Goal: Navigation & Orientation: Find specific page/section

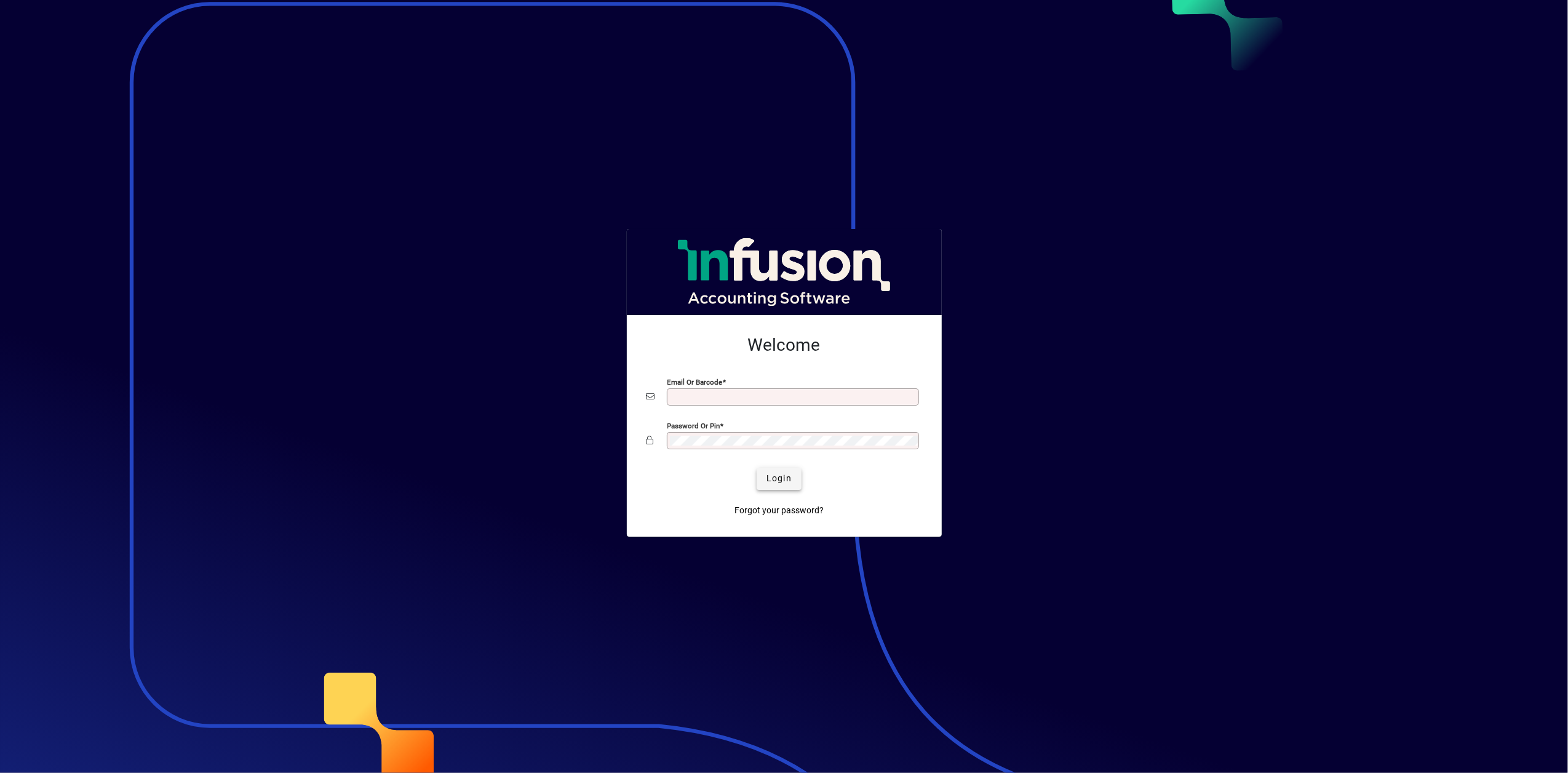
type input "**********"
click at [776, 478] on span "Login" at bounding box center [779, 479] width 25 height 13
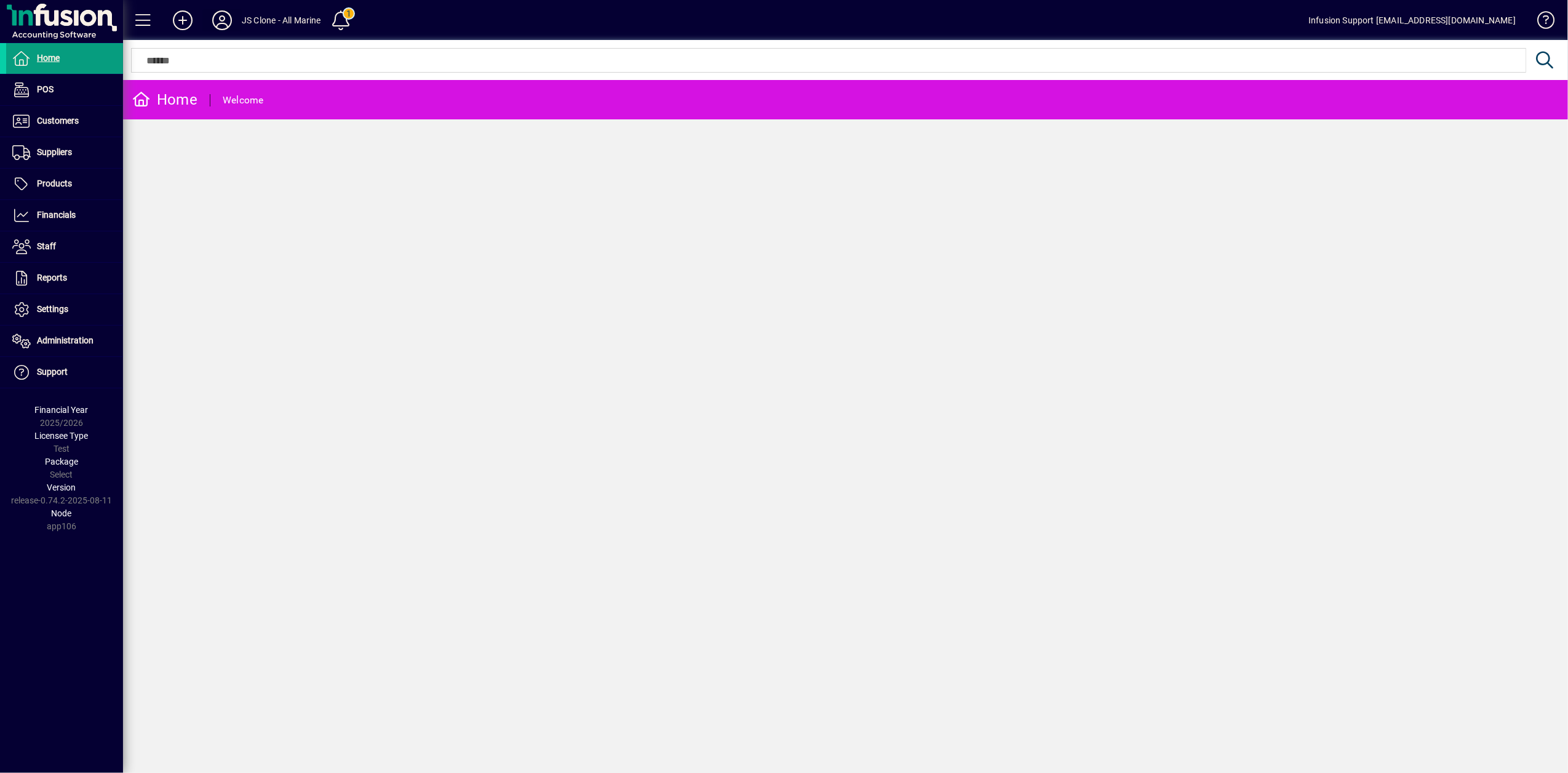
click at [225, 23] on icon at bounding box center [222, 20] width 24 height 19
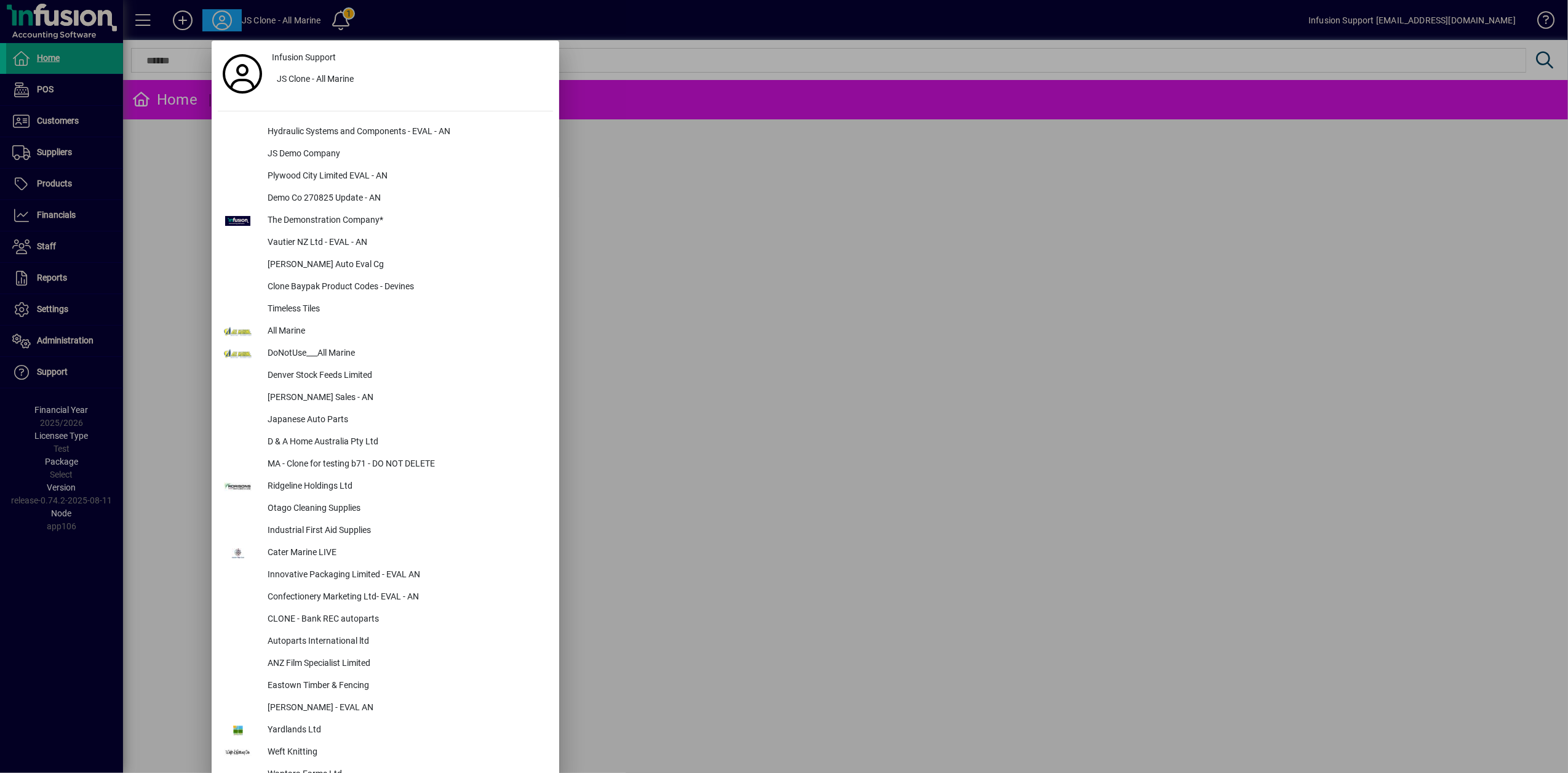
click at [828, 188] on div at bounding box center [784, 386] width 1568 height 773
